Goal: Information Seeking & Learning: Check status

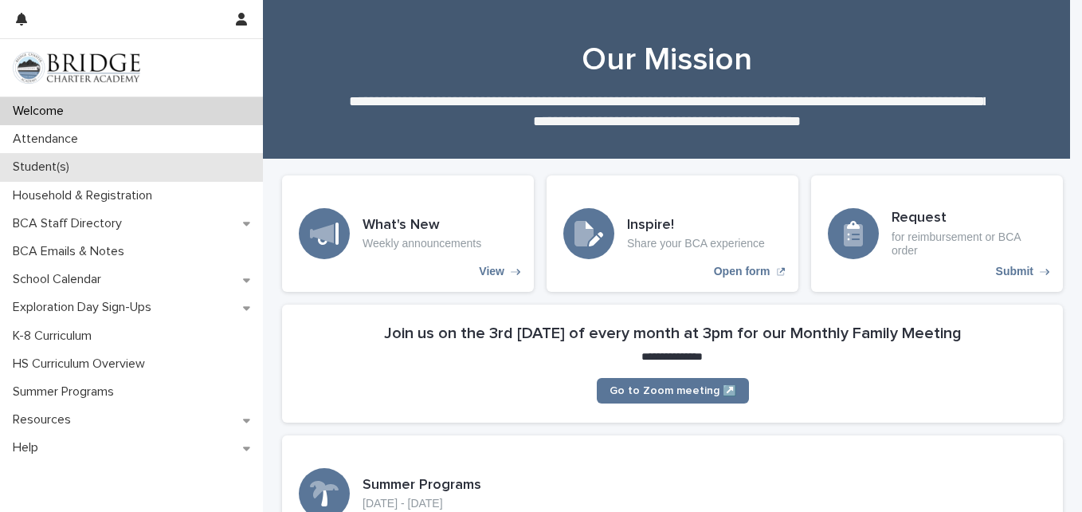
click at [90, 171] on div "Student(s)" at bounding box center [131, 167] width 263 height 28
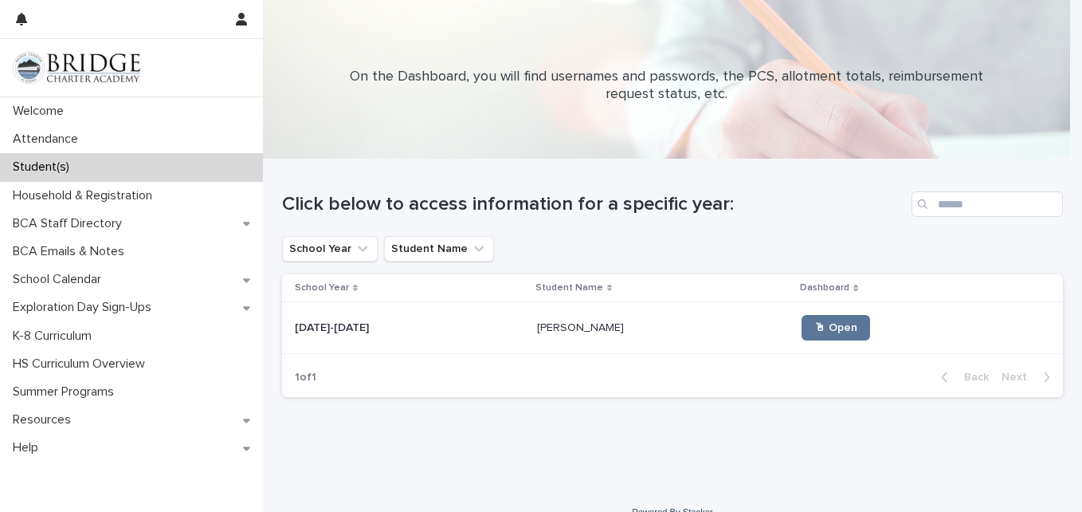
click at [381, 332] on p at bounding box center [410, 328] width 230 height 14
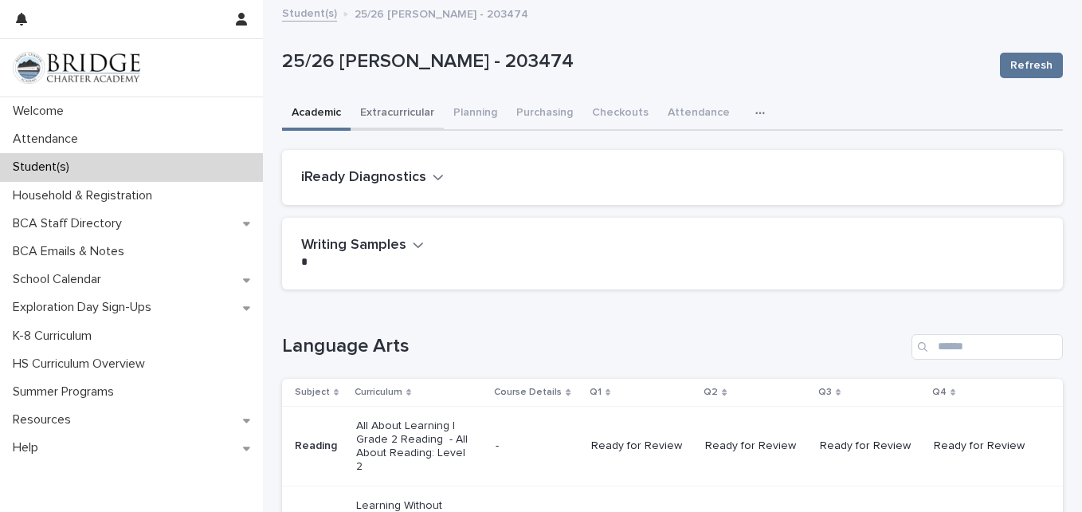
click at [375, 108] on button "Extracurricular" at bounding box center [397, 113] width 93 height 33
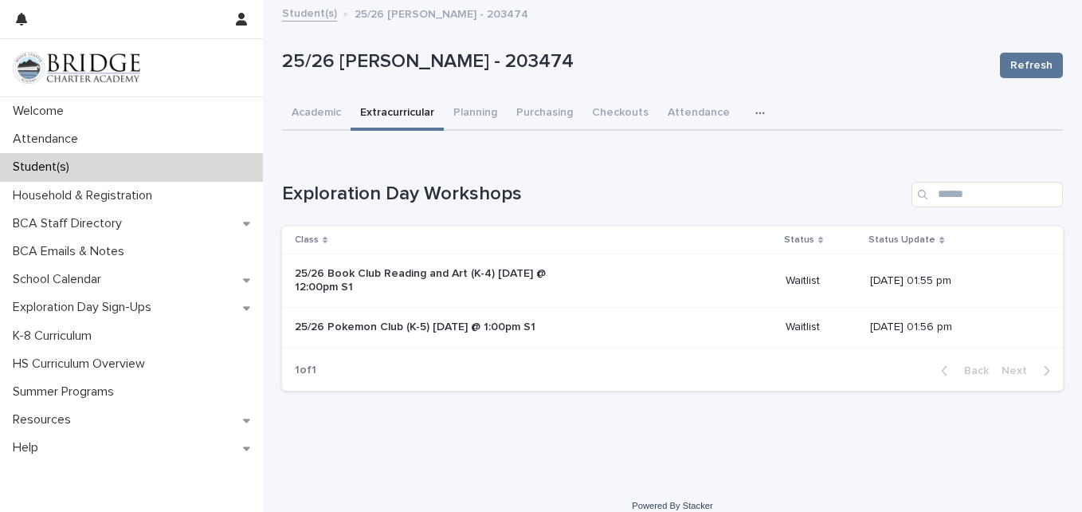
click at [345, 274] on p "25/26 Book Club Reading and Art (K-4) [DATE] @ 12:00pm S1" at bounding box center [427, 280] width 265 height 27
click at [312, 120] on button "Academic" at bounding box center [316, 113] width 69 height 33
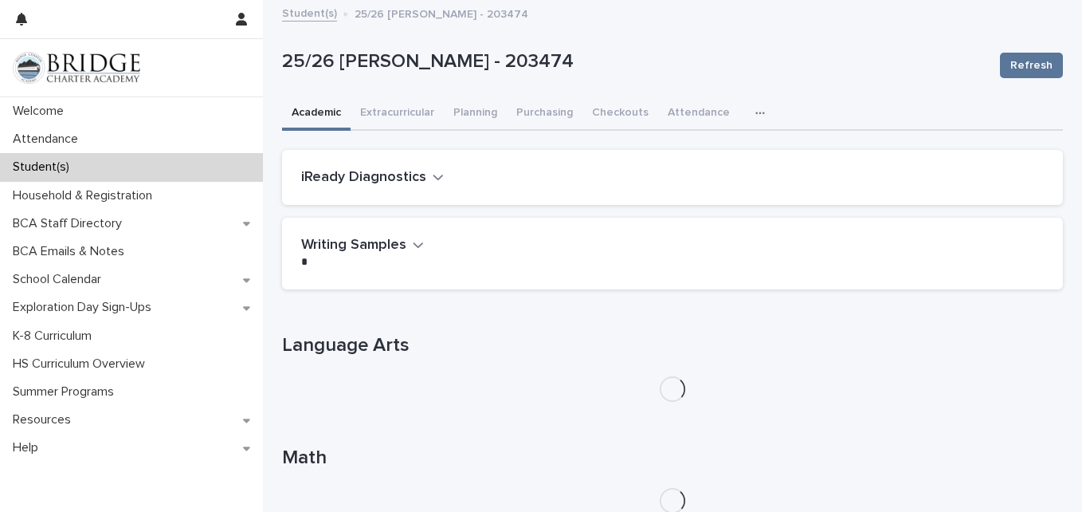
click at [422, 176] on button "iReady Diagnostics" at bounding box center [372, 178] width 143 height 18
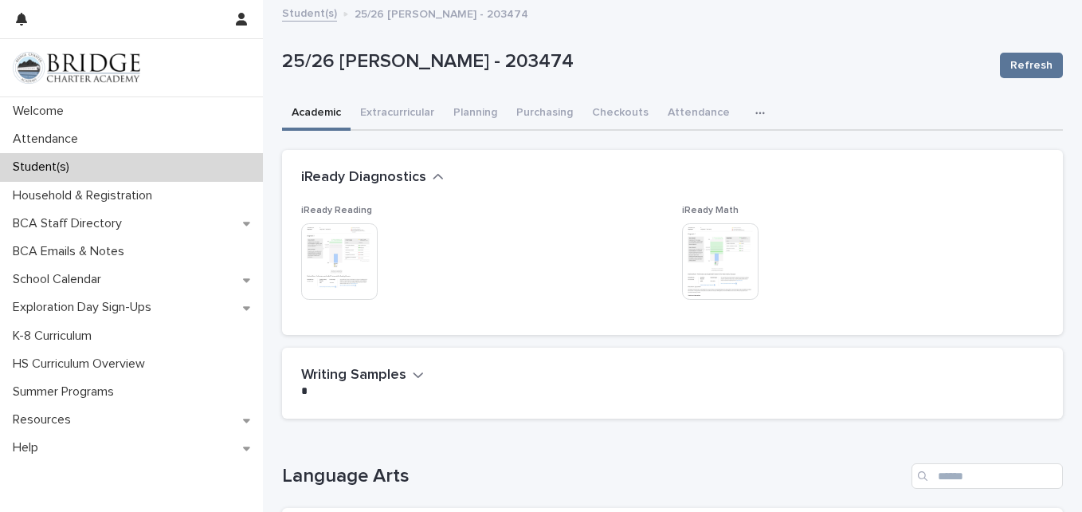
click at [339, 268] on img at bounding box center [339, 261] width 77 height 77
